Goal: Task Accomplishment & Management: Manage account settings

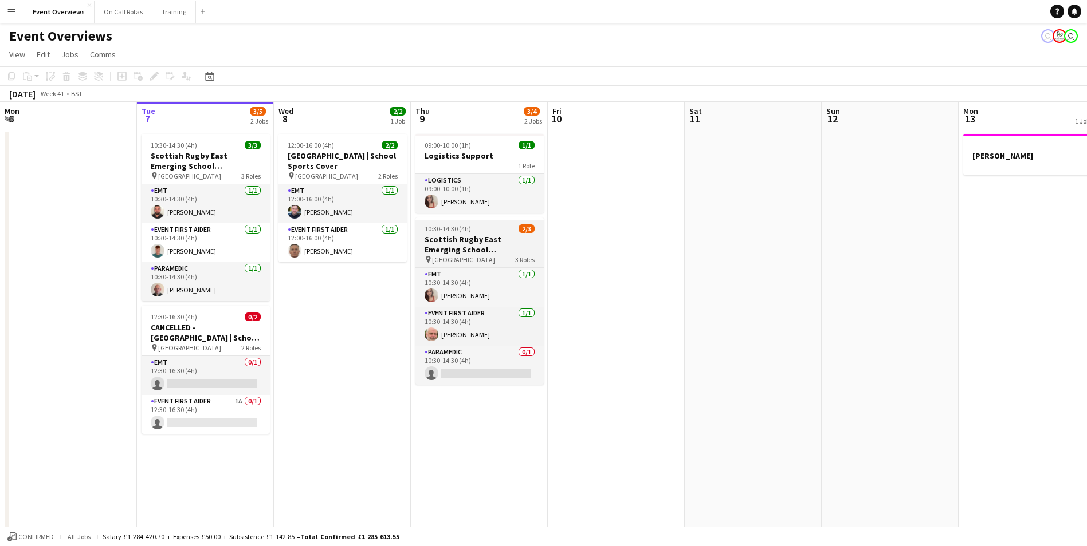
click at [454, 248] on h3 "Scottish Rugby East Emerging School Championships | [GEOGRAPHIC_DATA]" at bounding box center [479, 244] width 128 height 21
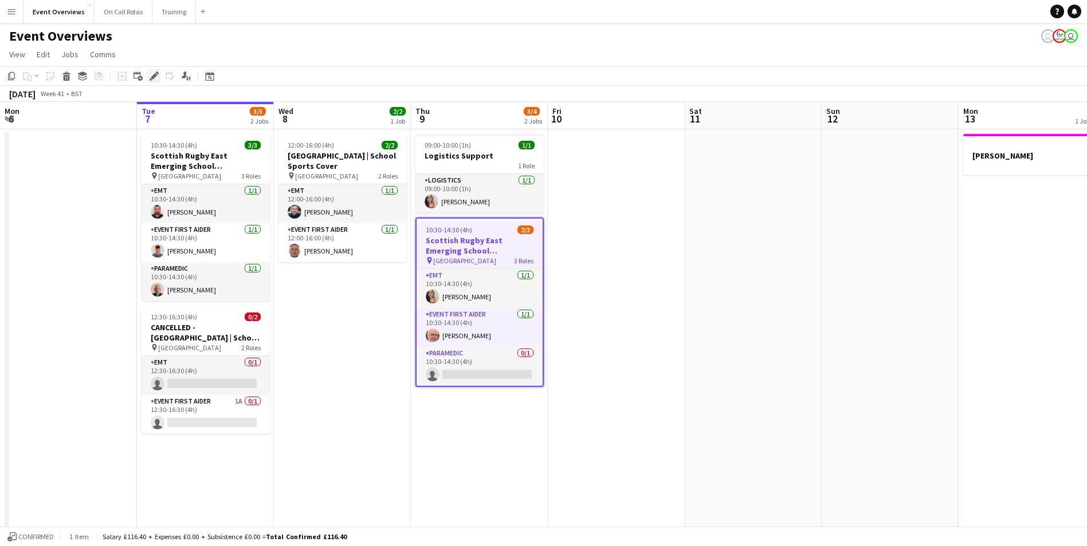
click at [158, 76] on icon "Edit" at bounding box center [154, 76] width 9 height 9
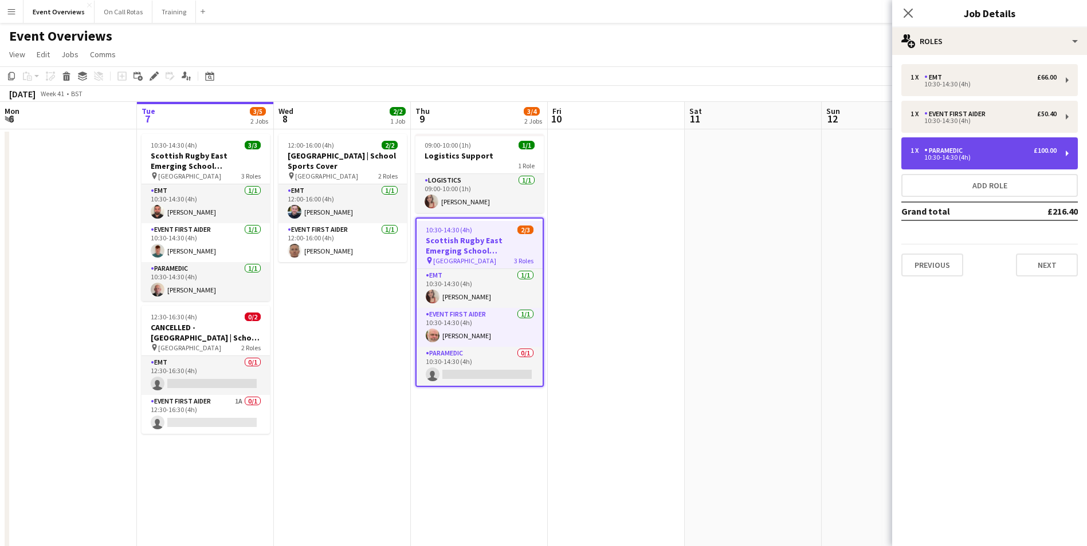
click at [1039, 156] on div "10:30-14:30 (4h)" at bounding box center [983, 158] width 146 height 6
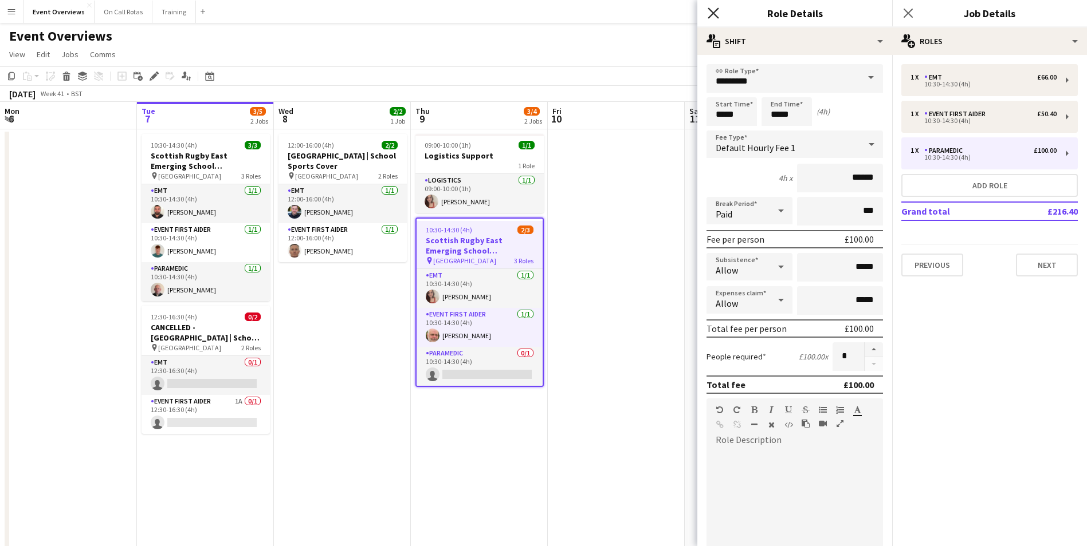
click at [713, 15] on icon "Close pop-in" at bounding box center [712, 12] width 11 height 11
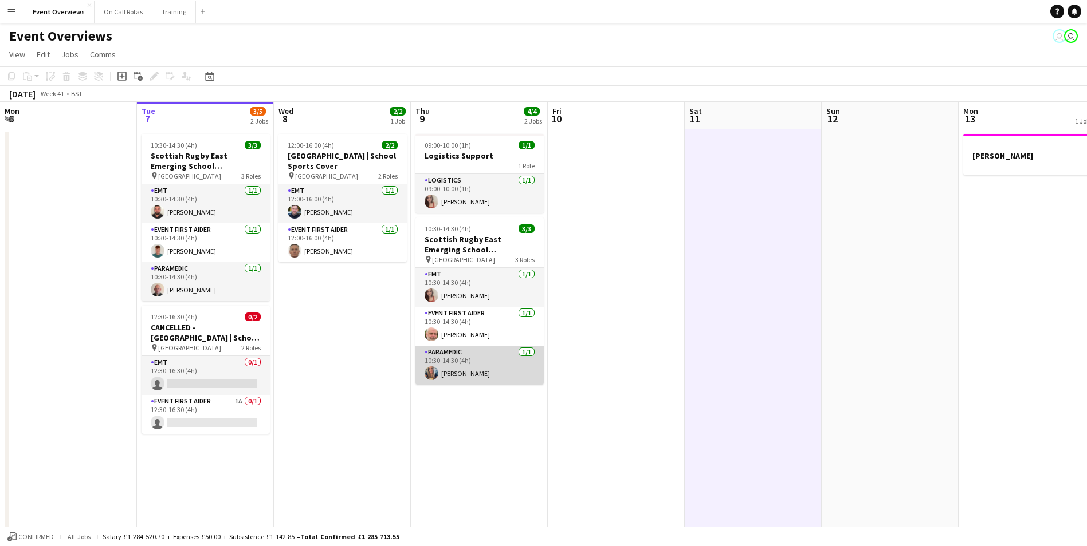
click at [427, 368] on app-user-avatar at bounding box center [431, 374] width 14 height 14
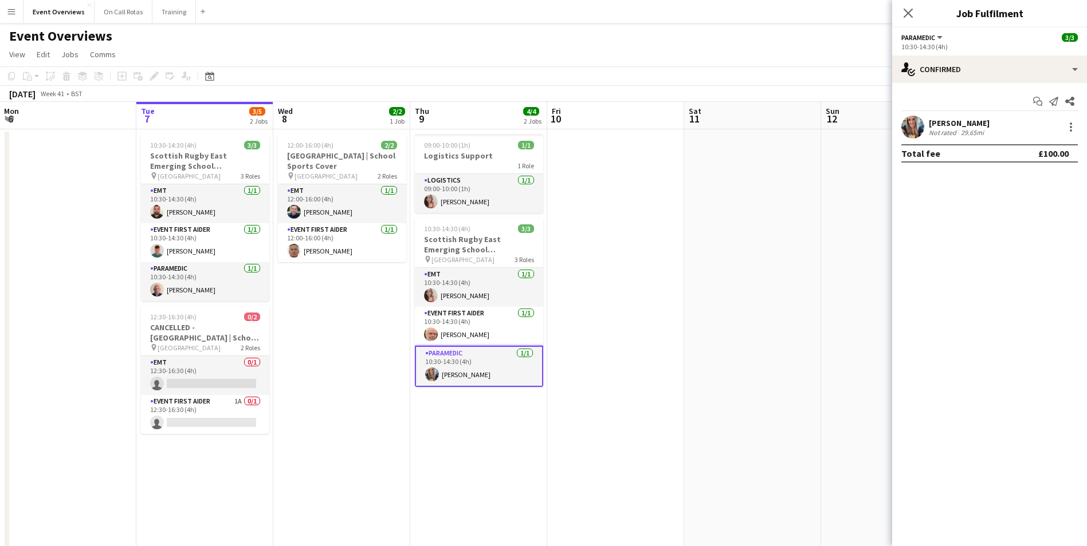
click at [918, 124] on app-user-avatar at bounding box center [912, 127] width 23 height 23
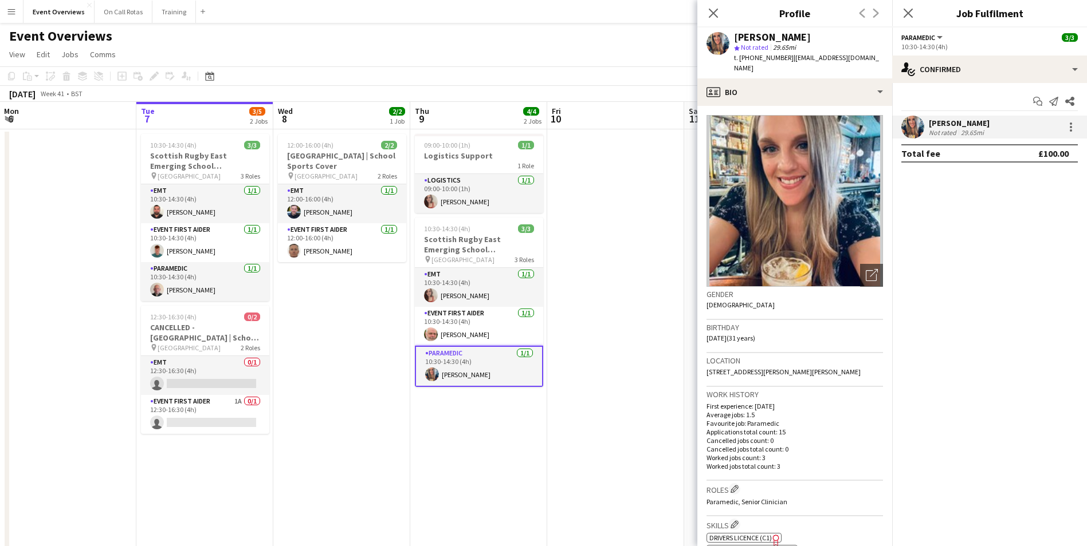
click at [706, 5] on div "Close pop-in" at bounding box center [713, 13] width 32 height 26
click at [712, 9] on icon "Close pop-in" at bounding box center [712, 12] width 11 height 11
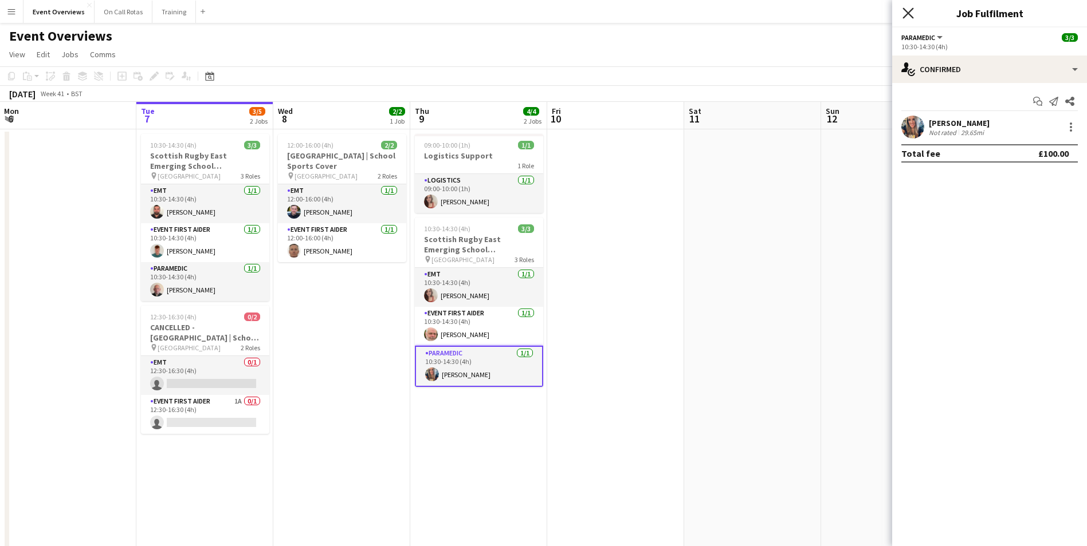
click at [910, 7] on icon "Close pop-in" at bounding box center [907, 12] width 11 height 11
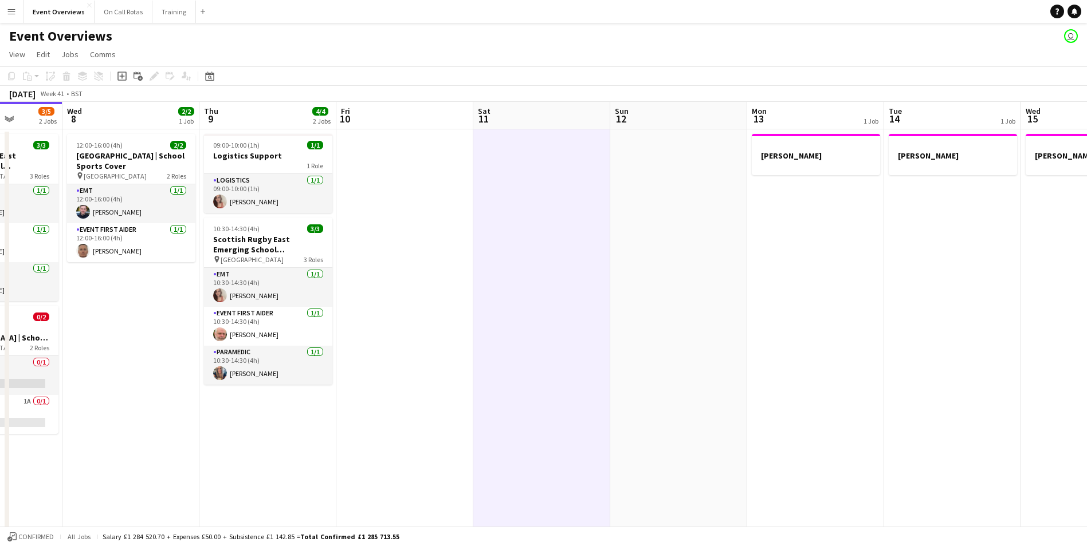
scroll to position [0, 391]
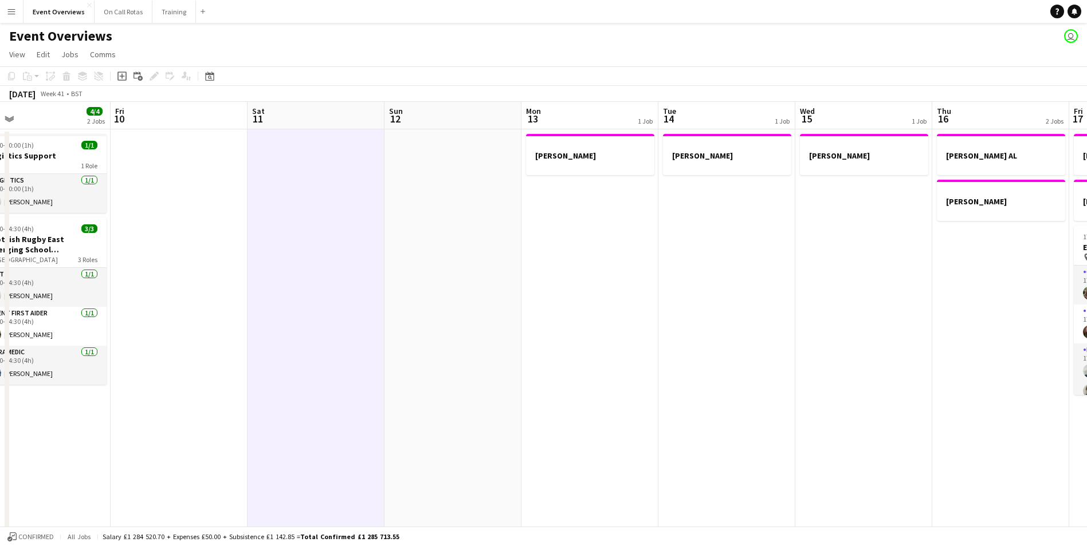
drag, startPoint x: 875, startPoint y: 272, endPoint x: 439, endPoint y: 319, distance: 439.1
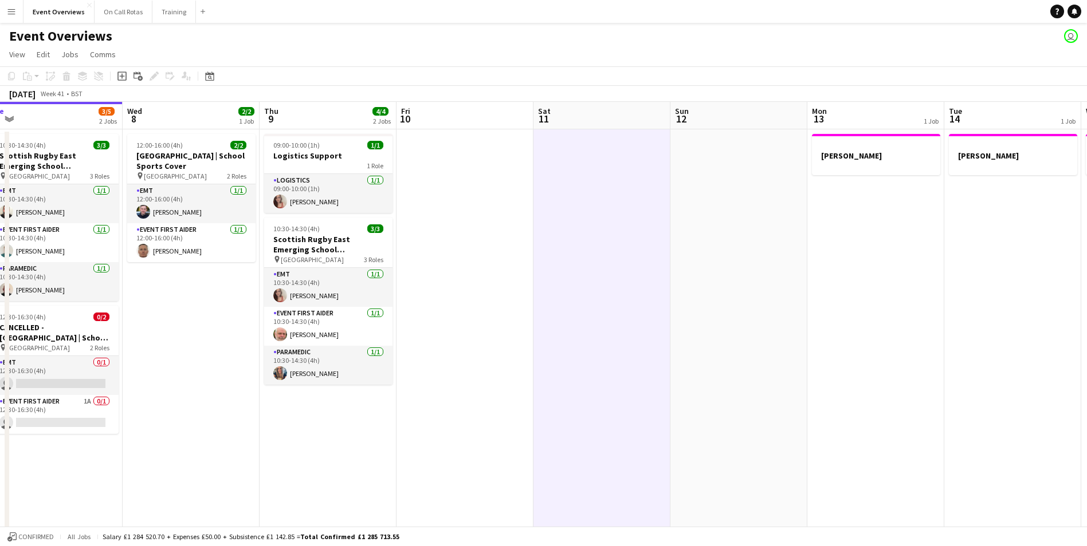
scroll to position [0, 257]
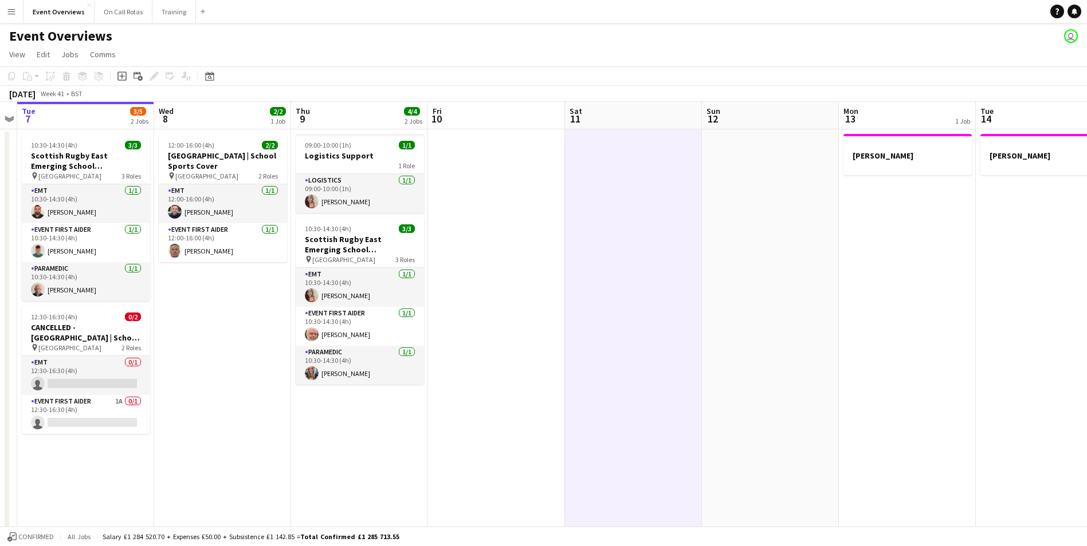
drag, startPoint x: 439, startPoint y: 319, endPoint x: 756, endPoint y: 311, distance: 317.5
click at [209, 76] on icon "Date picker" at bounding box center [209, 76] width 9 height 9
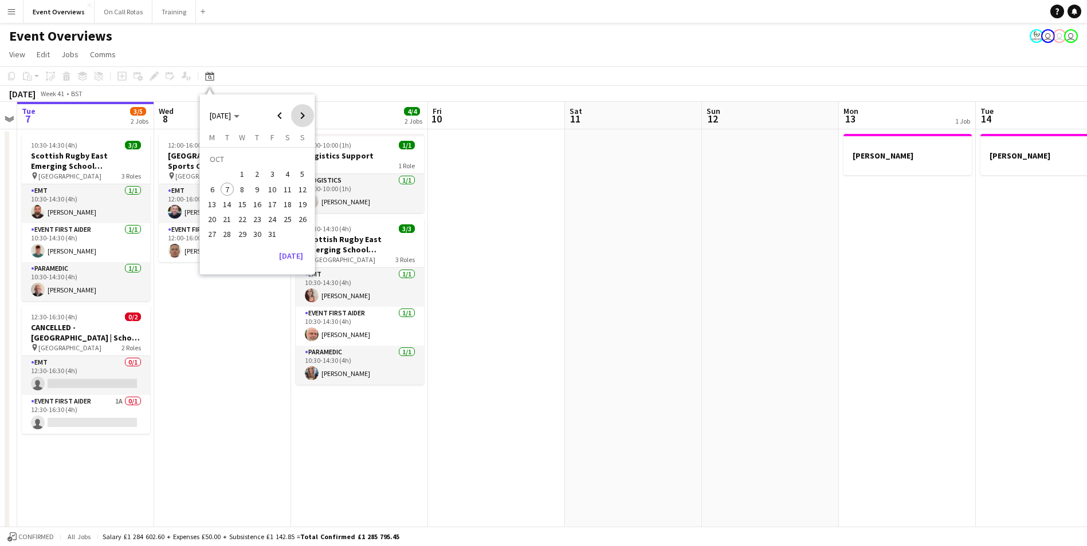
click at [304, 117] on span "Next month" at bounding box center [302, 115] width 23 height 23
click at [284, 175] on span "6" at bounding box center [288, 175] width 14 height 14
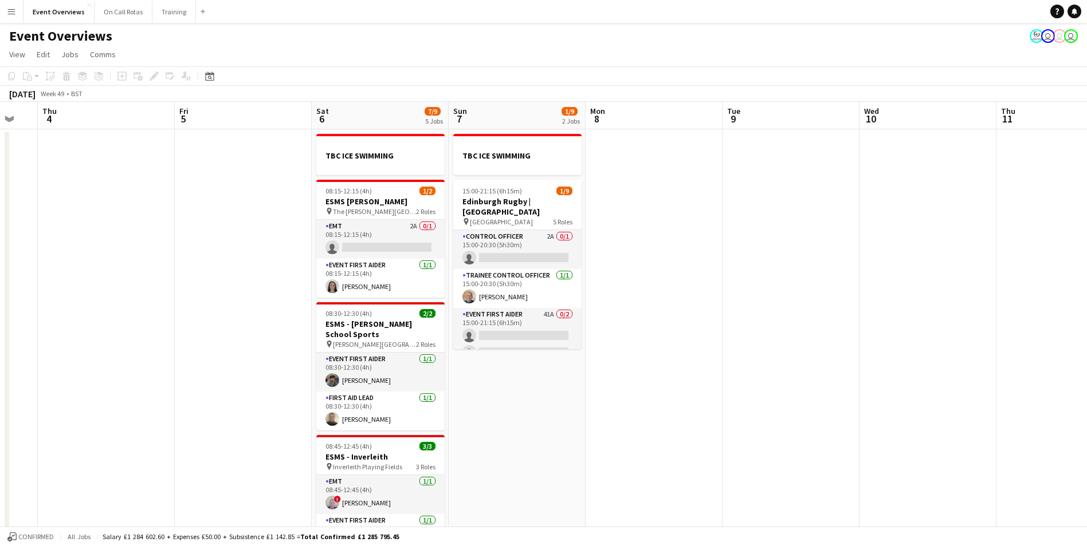
scroll to position [0, 242]
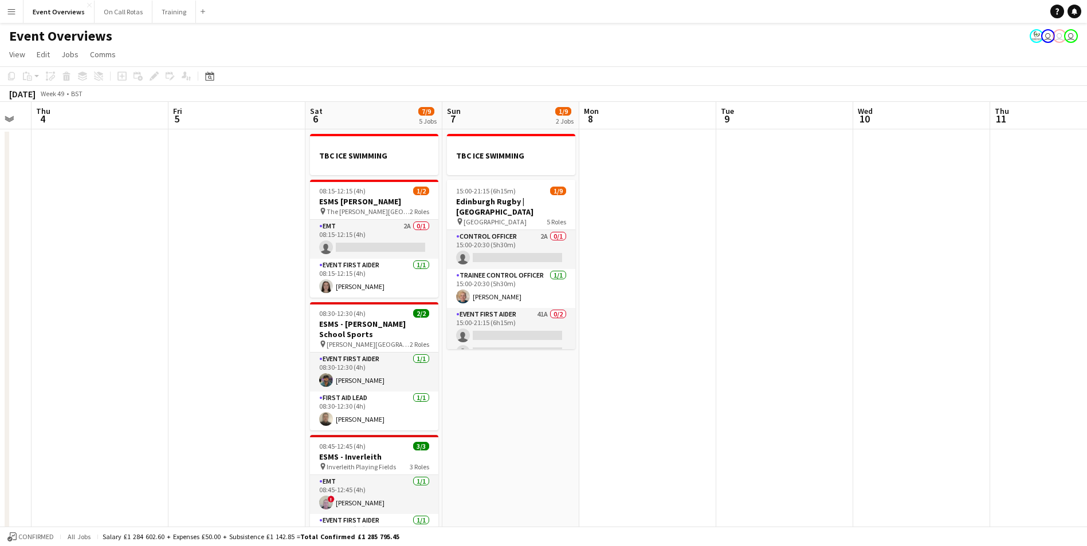
drag, startPoint x: 796, startPoint y: 156, endPoint x: 811, endPoint y: 238, distance: 82.7
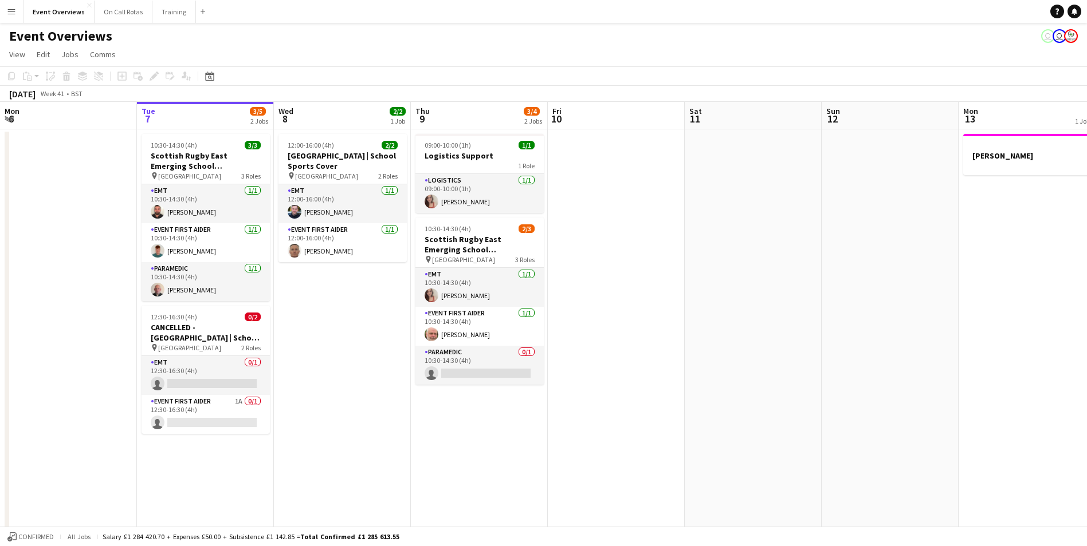
click at [12, 14] on app-icon "Menu" at bounding box center [11, 11] width 9 height 9
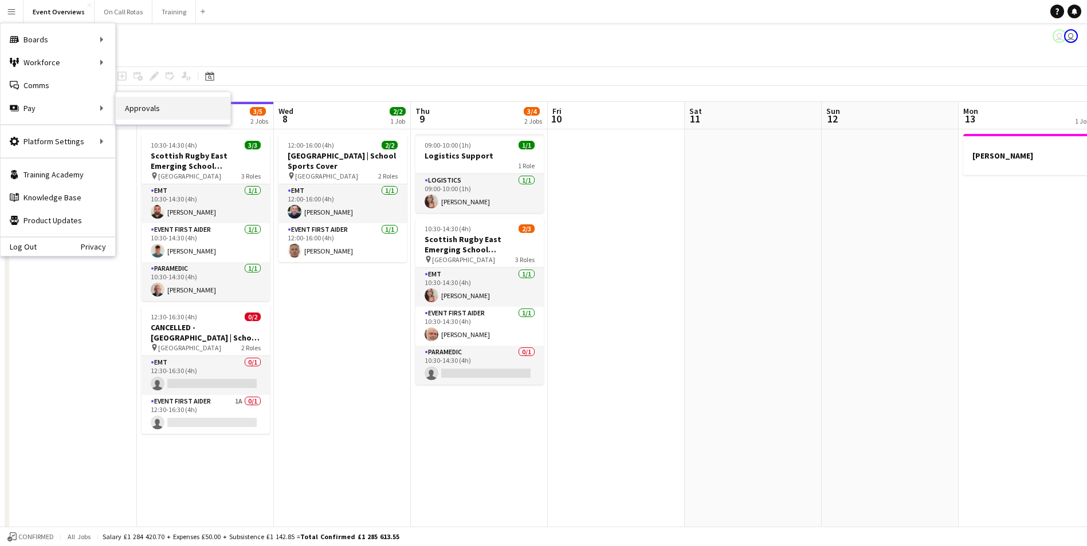
click at [124, 107] on link "Approvals" at bounding box center [173, 108] width 115 height 23
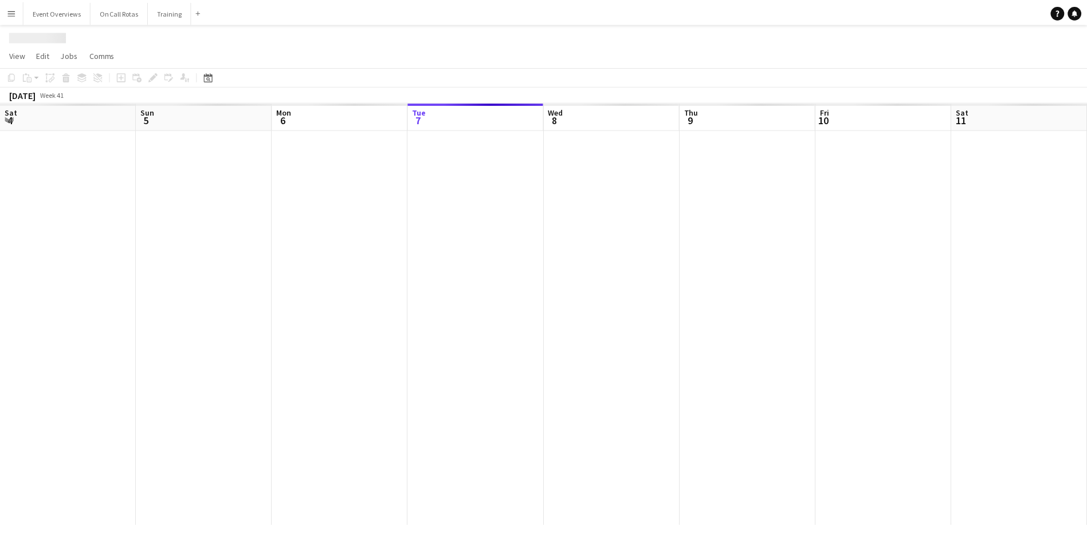
scroll to position [0, 274]
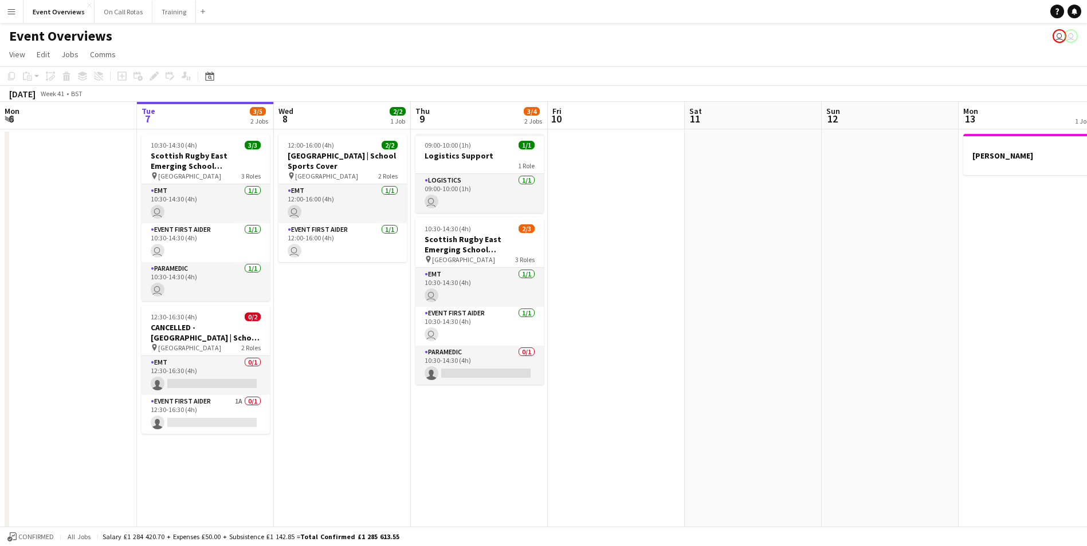
click at [14, 13] on app-icon "Menu" at bounding box center [11, 11] width 9 height 9
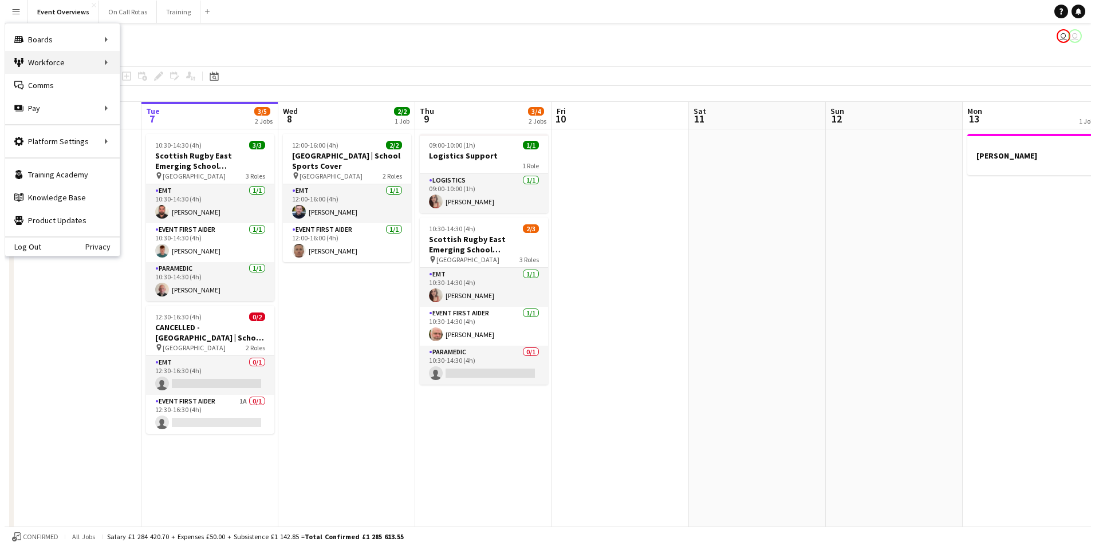
scroll to position [0, 0]
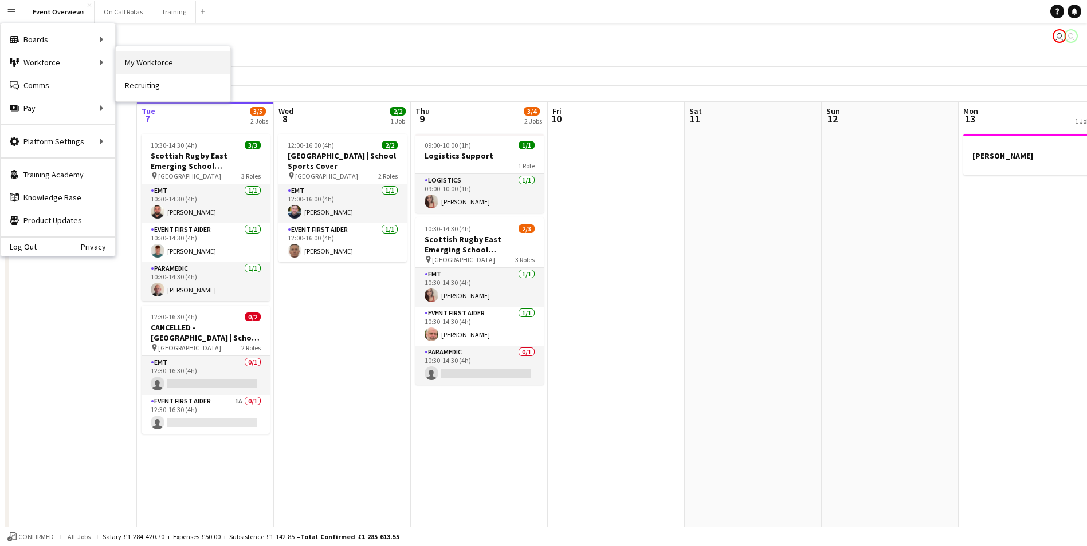
click at [135, 58] on link "My Workforce" at bounding box center [173, 62] width 115 height 23
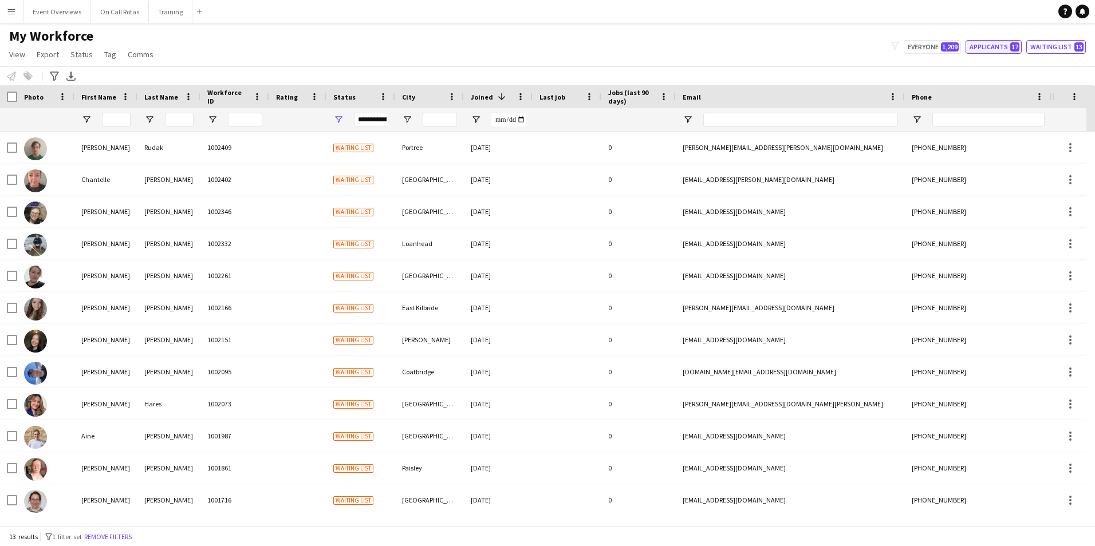
click at [993, 46] on button "Applicants 17" at bounding box center [994, 47] width 56 height 14
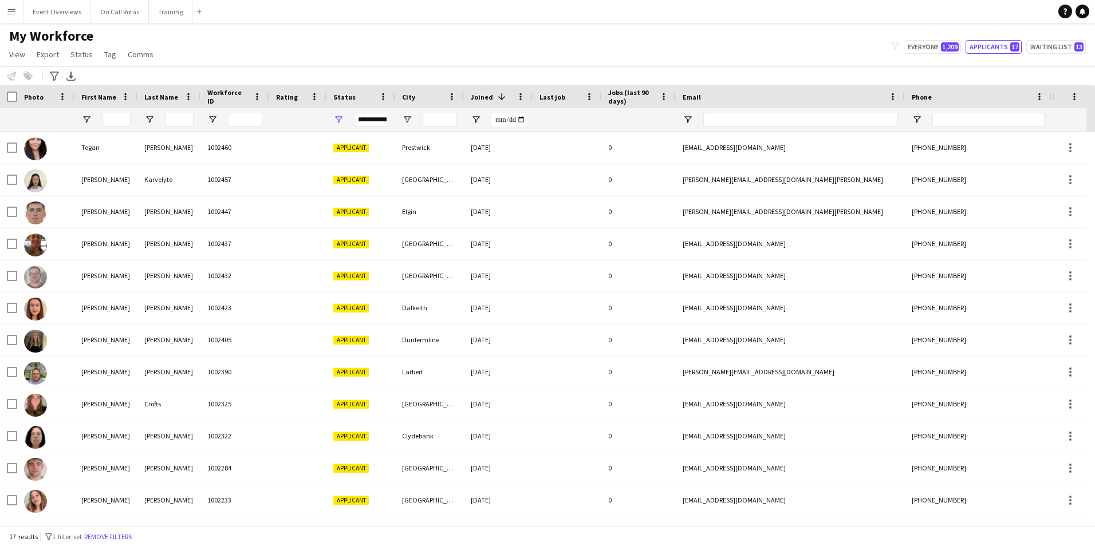
click at [381, 119] on div "**********" at bounding box center [371, 120] width 34 height 14
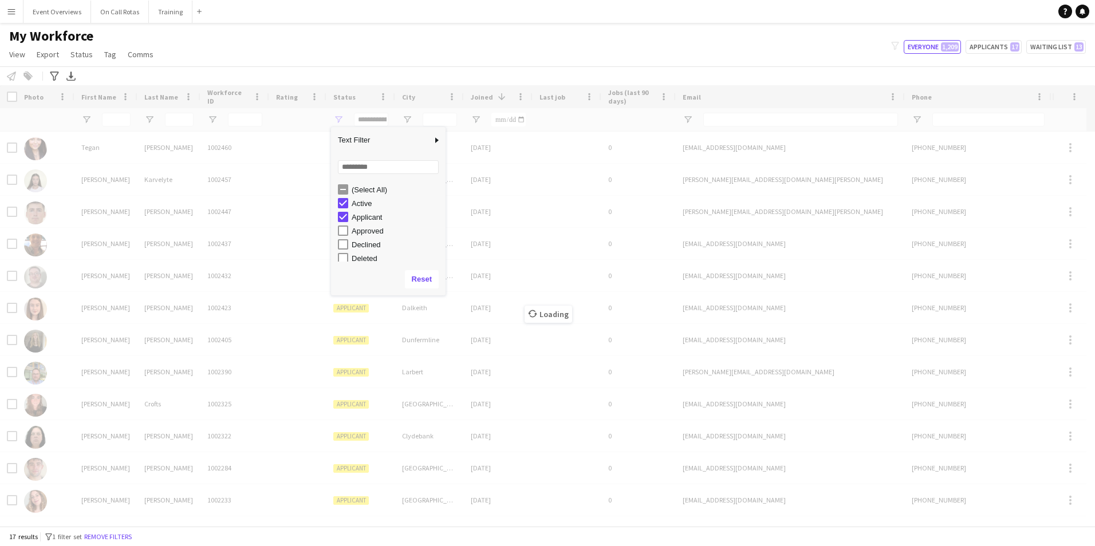
click at [343, 210] on div "Applicant" at bounding box center [392, 217] width 108 height 14
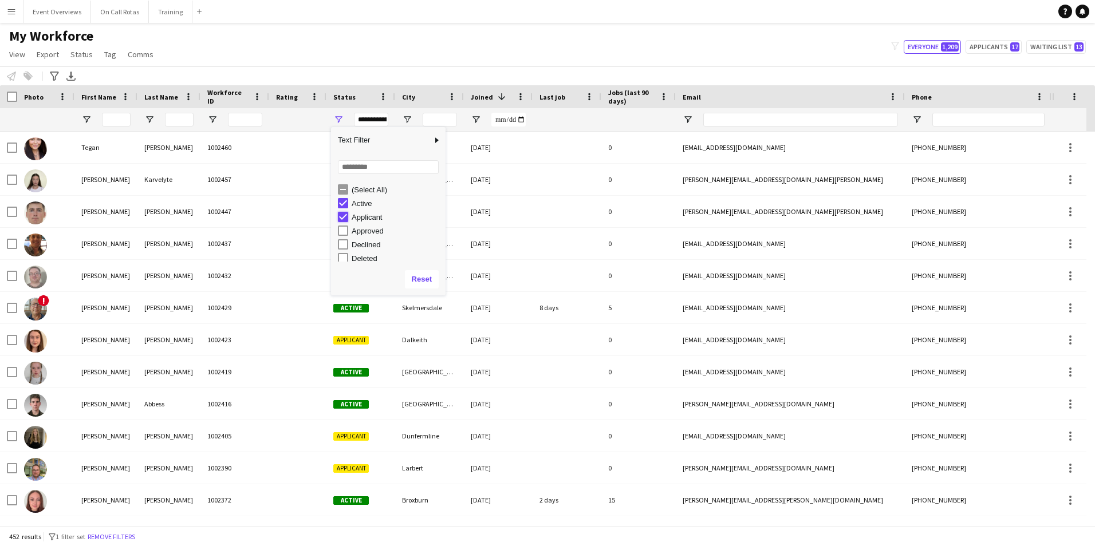
type input "**********"
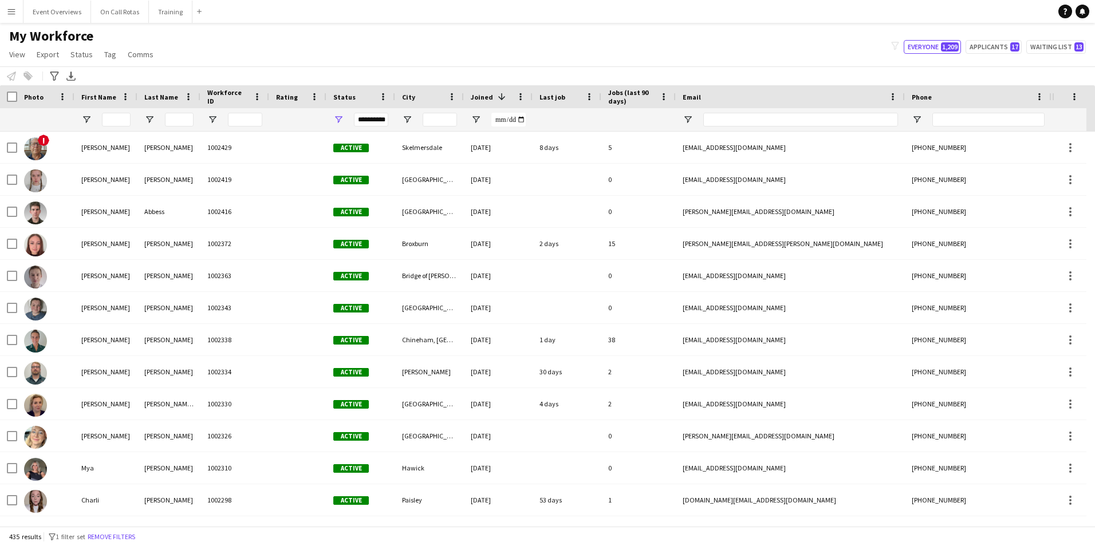
click at [441, 25] on main "My Workforce View Views Default view Active Staff Applications - First Aider Ap…" at bounding box center [547, 277] width 1095 height 508
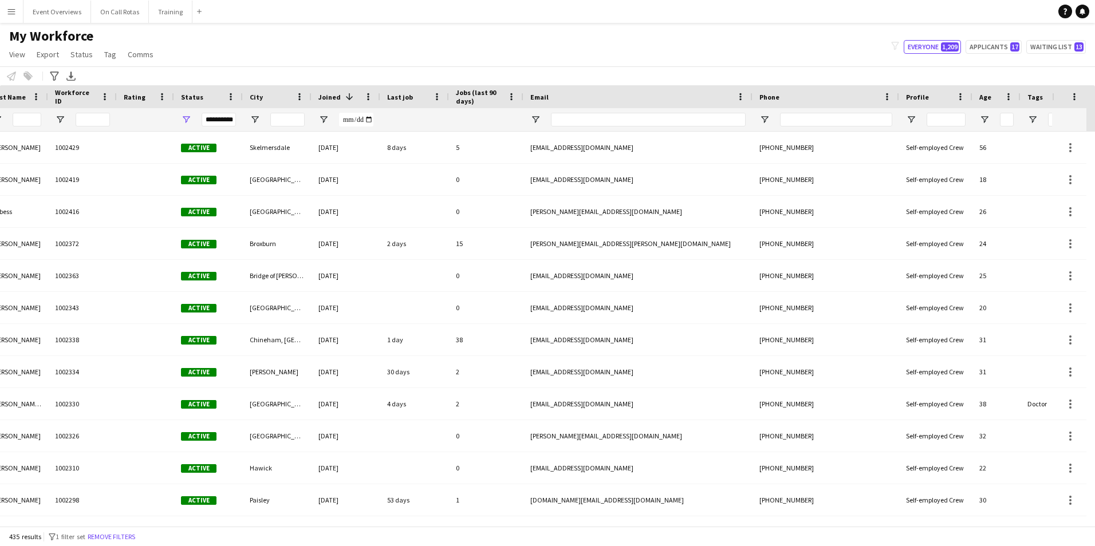
scroll to position [0, 183]
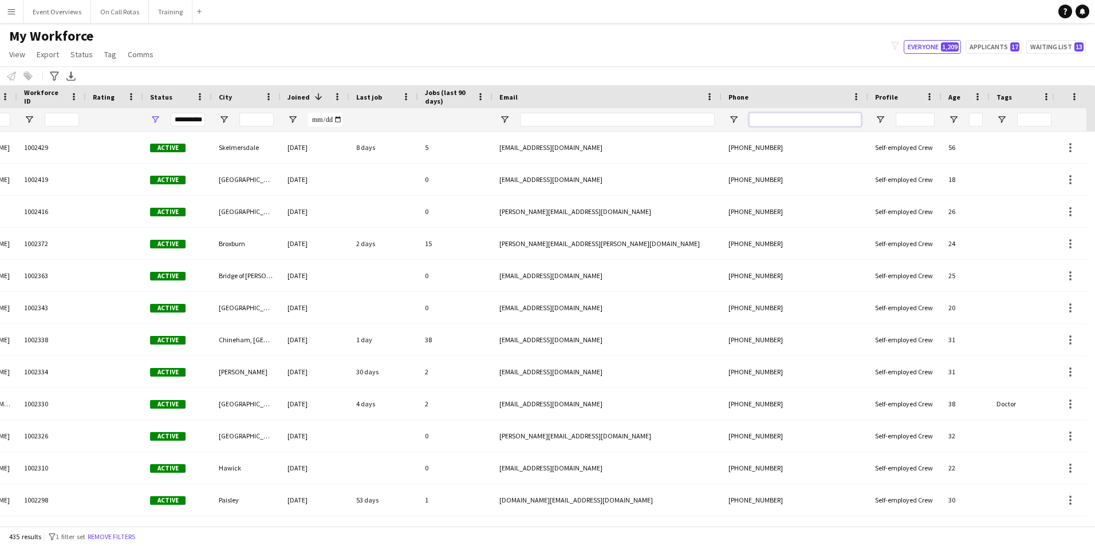
click at [815, 115] on input "Phone Filter Input" at bounding box center [805, 120] width 112 height 14
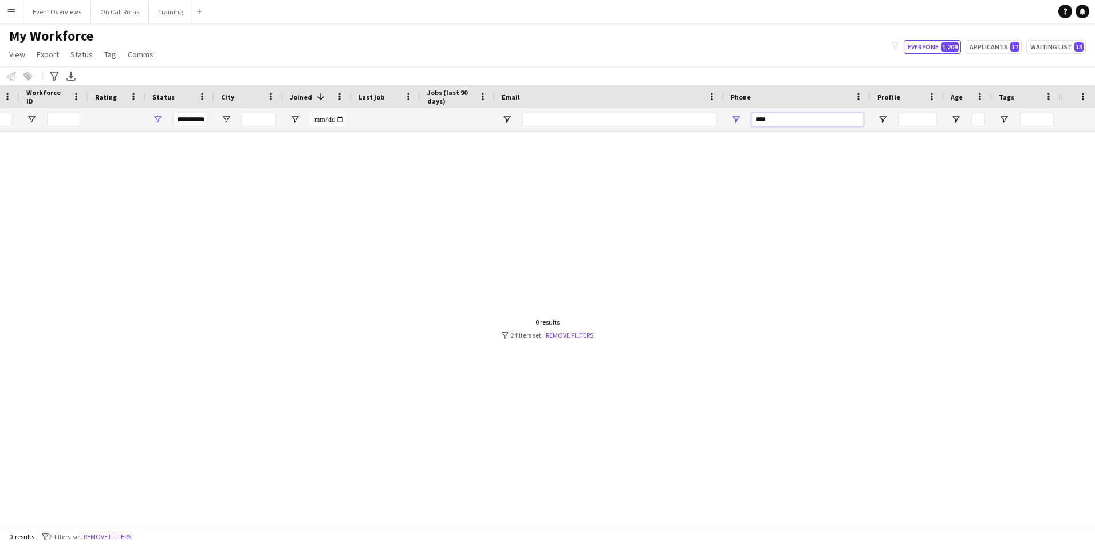
scroll to position [0, 181]
type input "********"
drag, startPoint x: 812, startPoint y: 123, endPoint x: 604, endPoint y: 115, distance: 208.7
click at [604, 115] on div "**********" at bounding box center [440, 119] width 1242 height 23
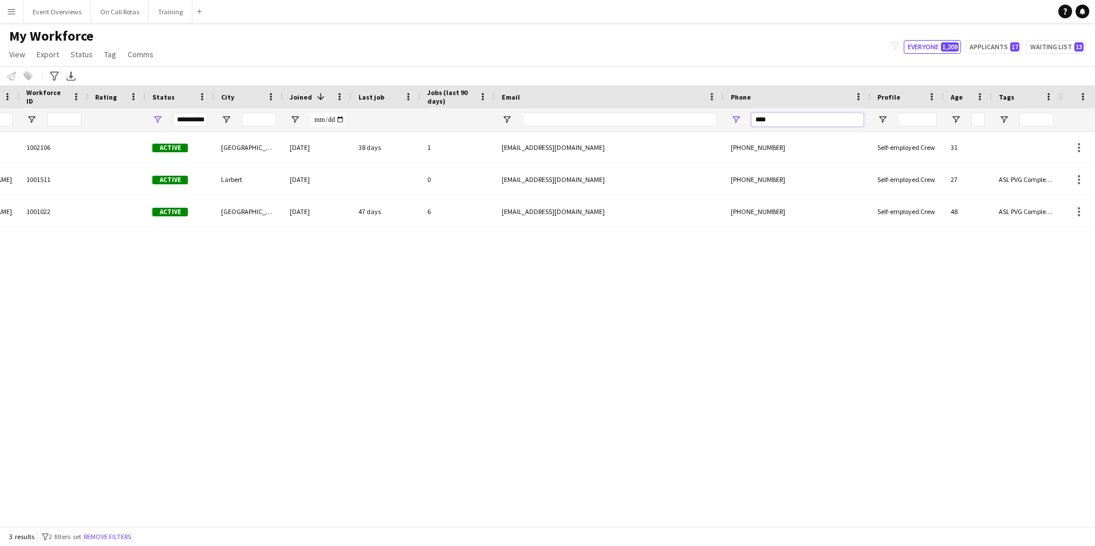
scroll to position [0, 0]
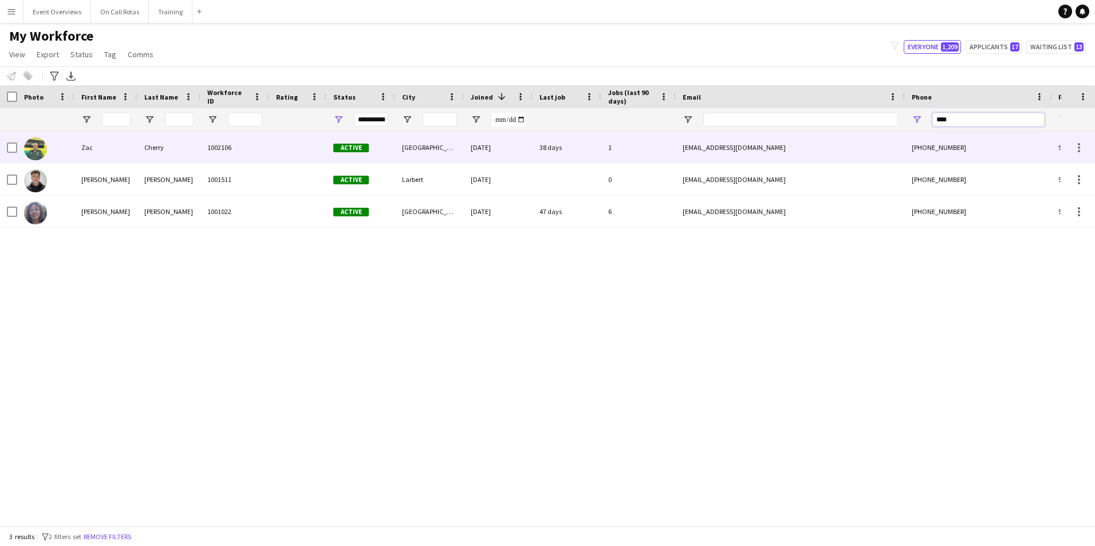
type input "****"
click at [187, 148] on div "Cherry" at bounding box center [168, 148] width 63 height 32
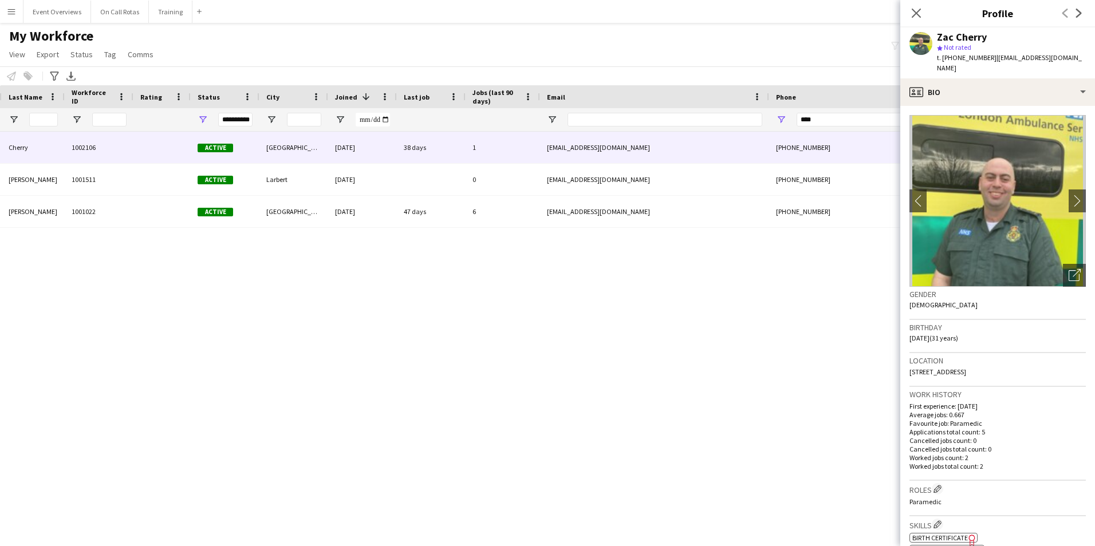
scroll to position [0, 181]
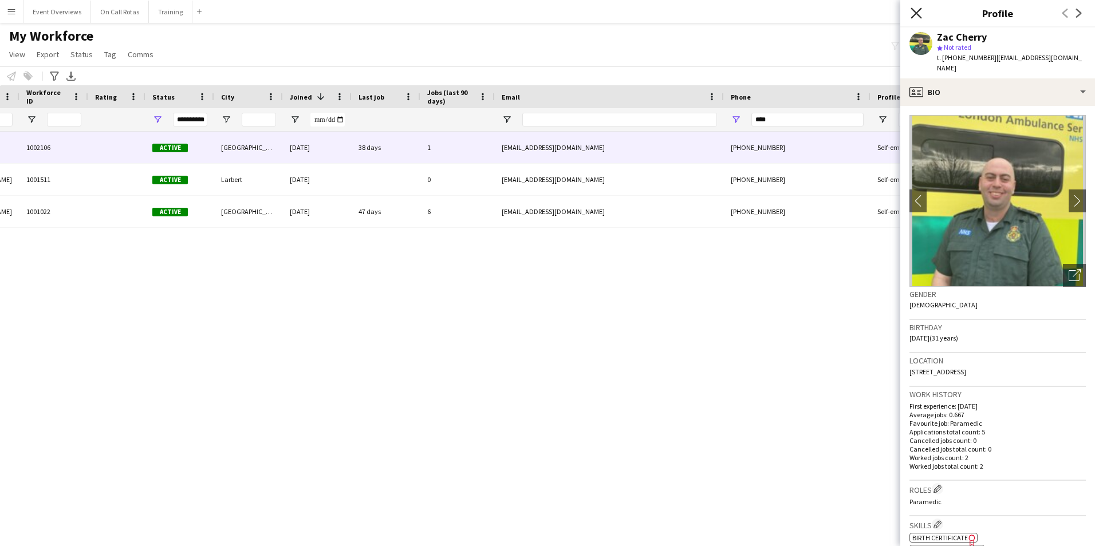
click at [911, 15] on icon "Close pop-in" at bounding box center [916, 12] width 11 height 11
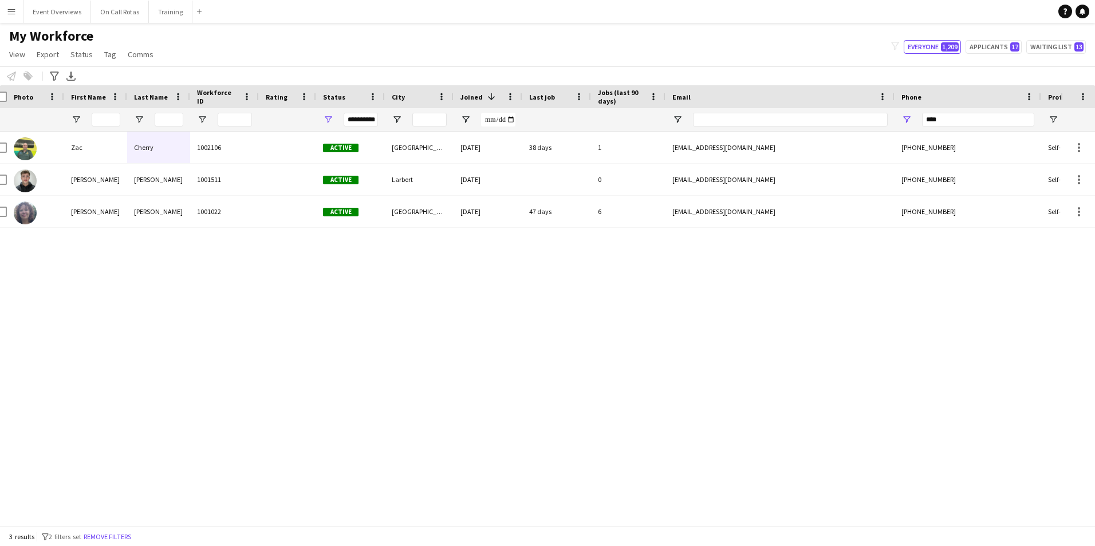
scroll to position [0, 0]
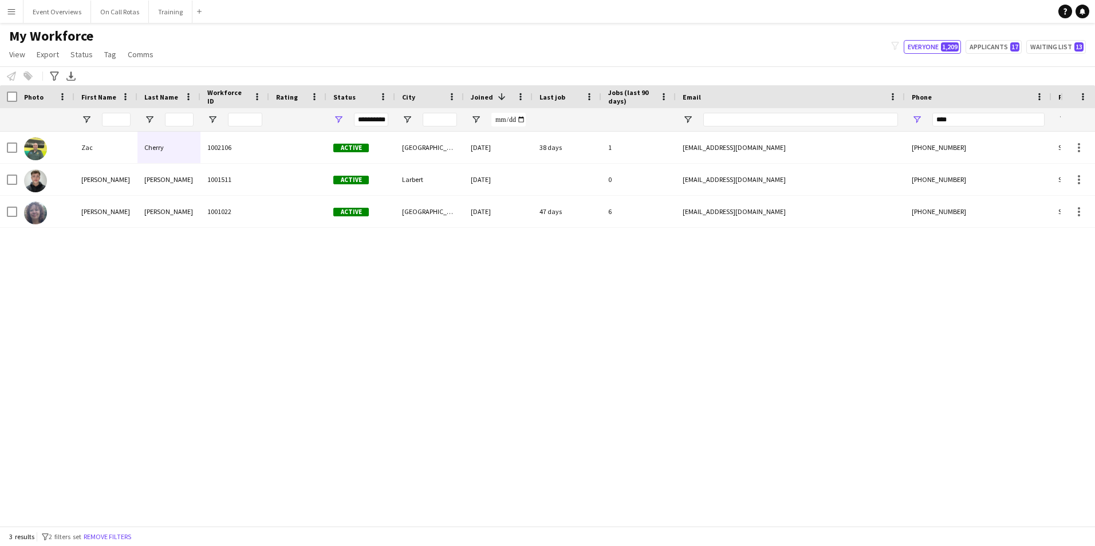
click at [1013, 54] on div "My Workforce View Views Default view Active Staff Applications - First Aider Ap…" at bounding box center [547, 46] width 1095 height 39
click at [1005, 46] on button "Applicants 17" at bounding box center [994, 47] width 56 height 14
type input "**********"
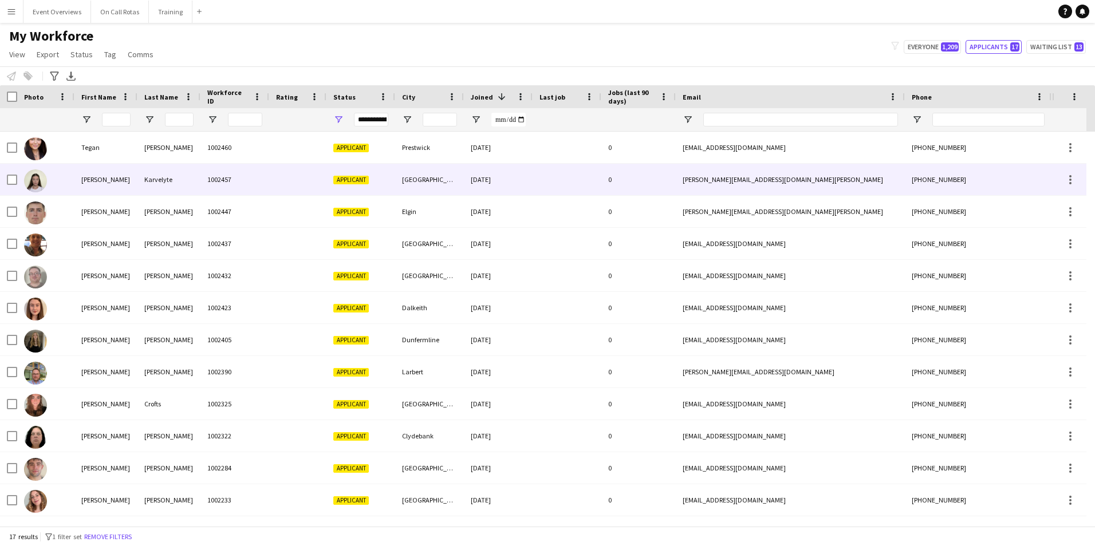
click at [184, 178] on div "Karvelyte" at bounding box center [168, 180] width 63 height 32
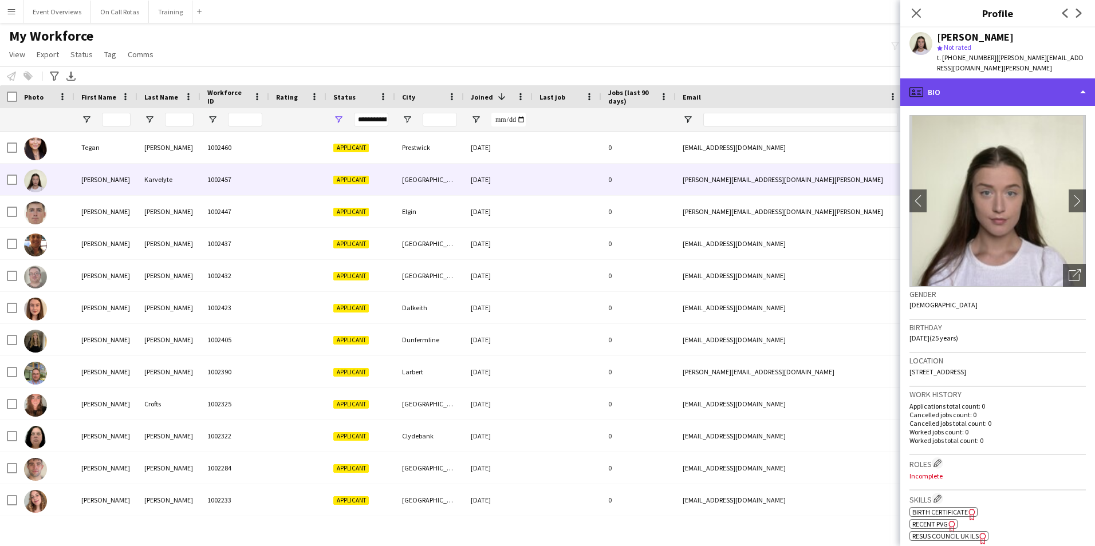
click at [1016, 80] on div "profile Bio" at bounding box center [998, 91] width 195 height 27
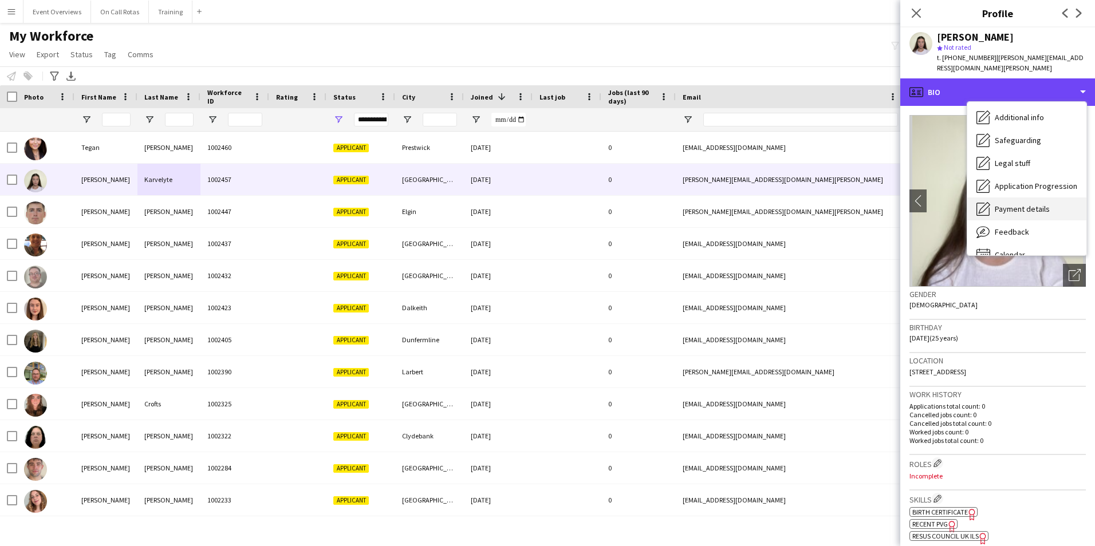
scroll to position [199, 0]
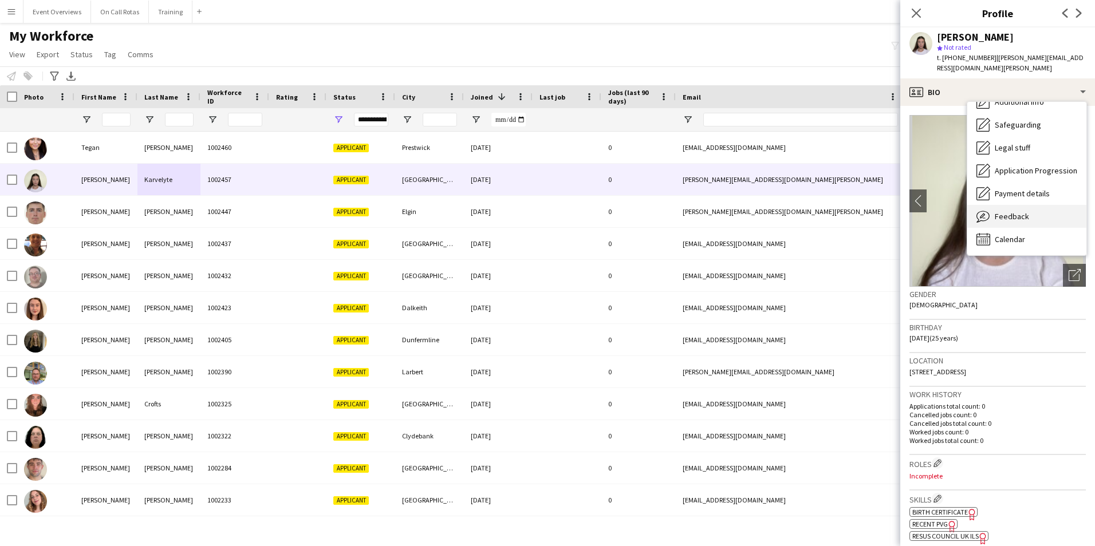
click at [1023, 211] on span "Feedback" at bounding box center [1012, 216] width 34 height 10
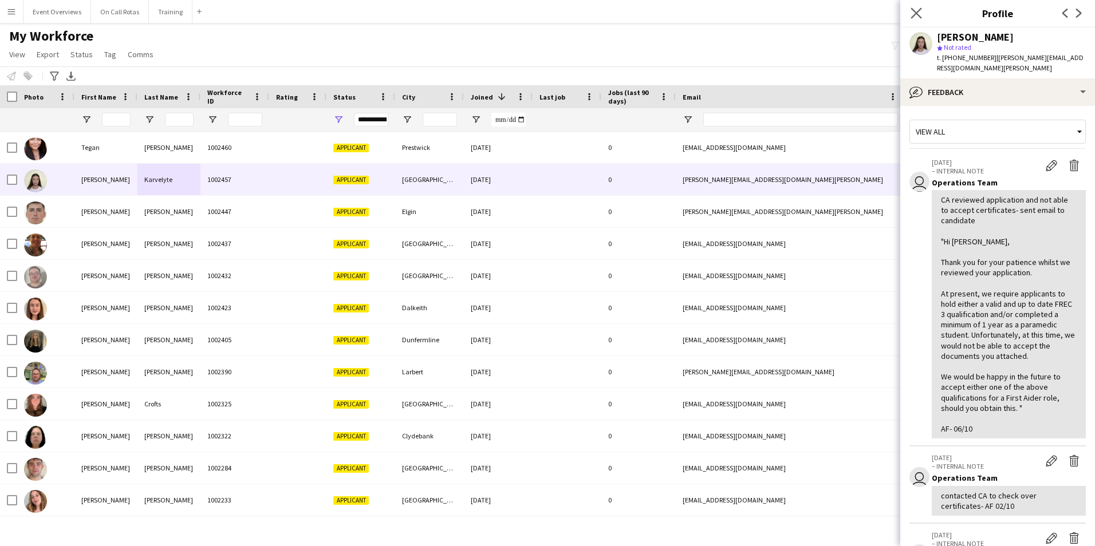
click at [923, 14] on app-icon "Close pop-in" at bounding box center [917, 13] width 17 height 17
